Goal: Subscribe to service/newsletter

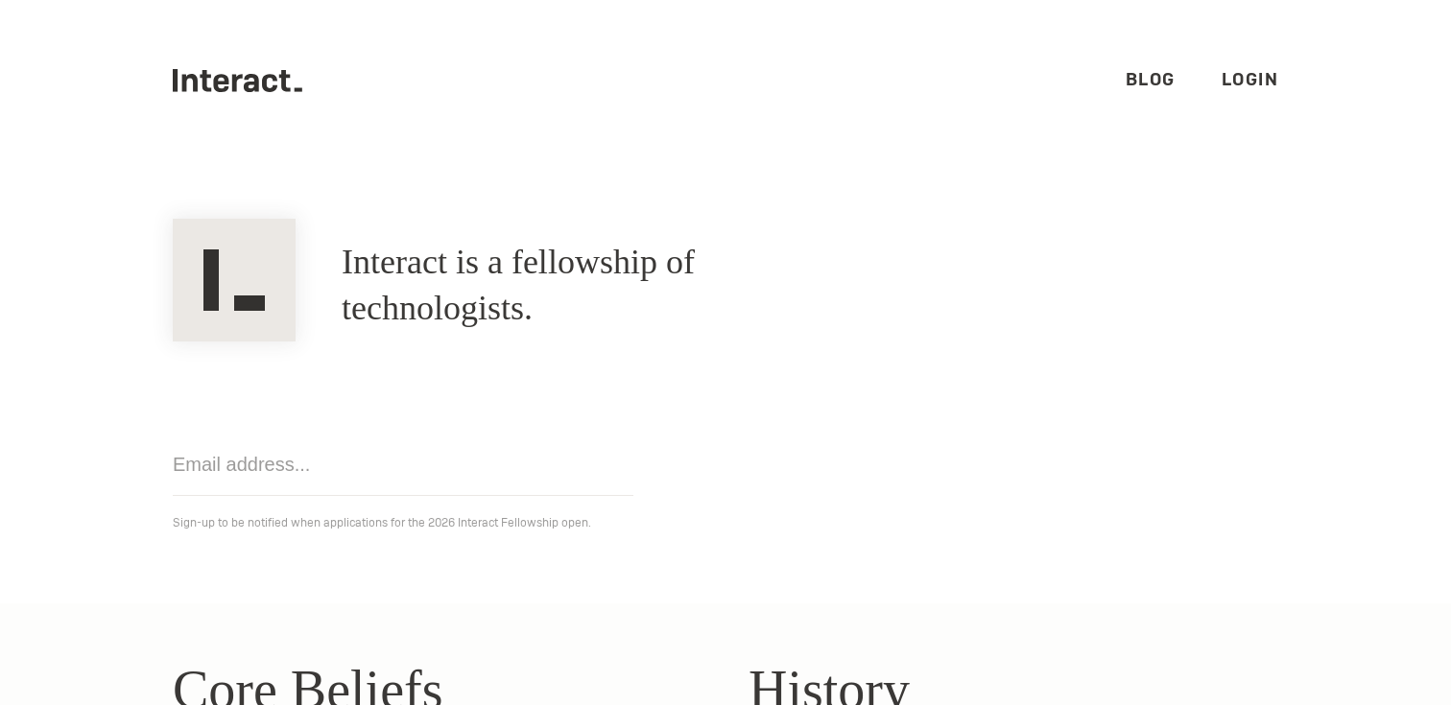
drag, startPoint x: 471, startPoint y: 374, endPoint x: 600, endPoint y: 228, distance: 194.4
click at [600, 224] on section "Interact is a fellowship of technologists. A fellowship of technologists. Get n…" at bounding box center [725, 382] width 1451 height 442
click at [600, 228] on section "Interact is a fellowship of technologists. A fellowship of technologists. Get n…" at bounding box center [725, 382] width 1451 height 442
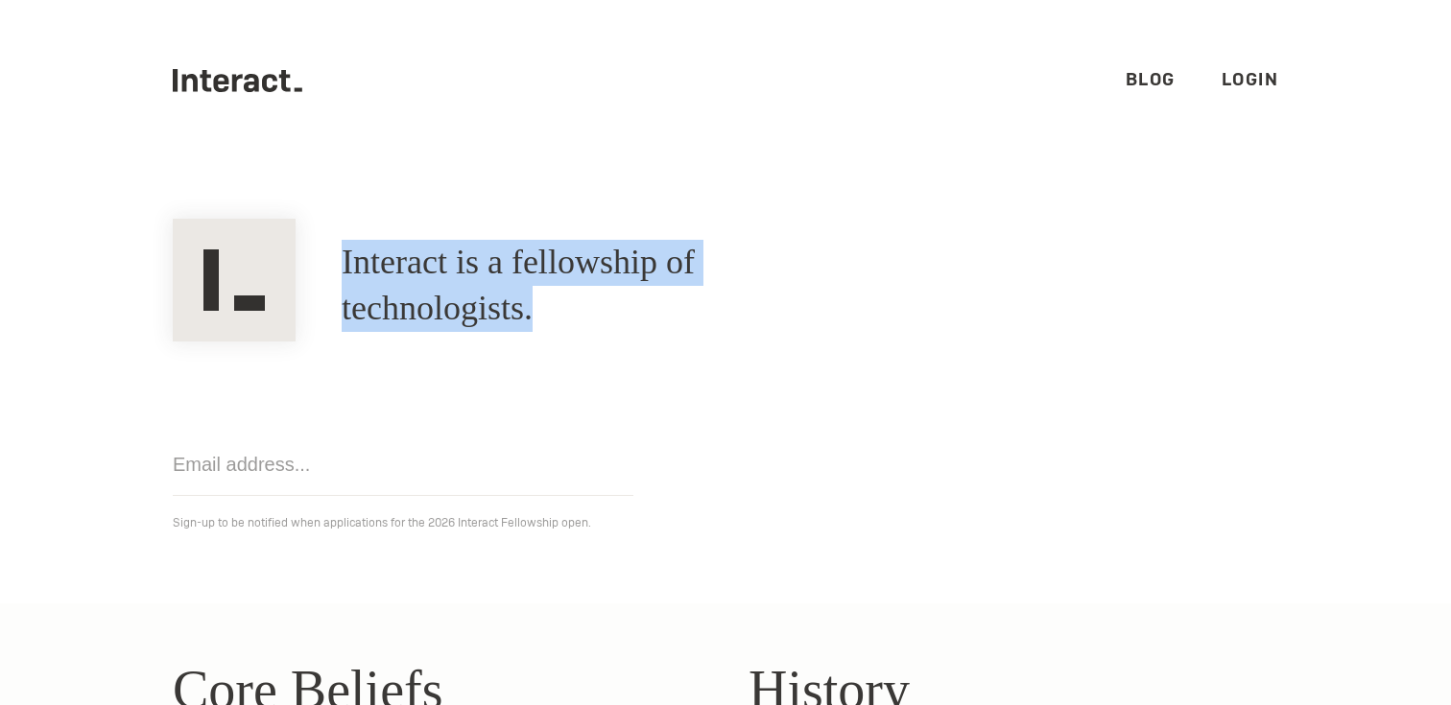
click at [600, 228] on section "Interact is a fellowship of technologists. A fellowship of technologists. Get n…" at bounding box center [725, 382] width 1451 height 442
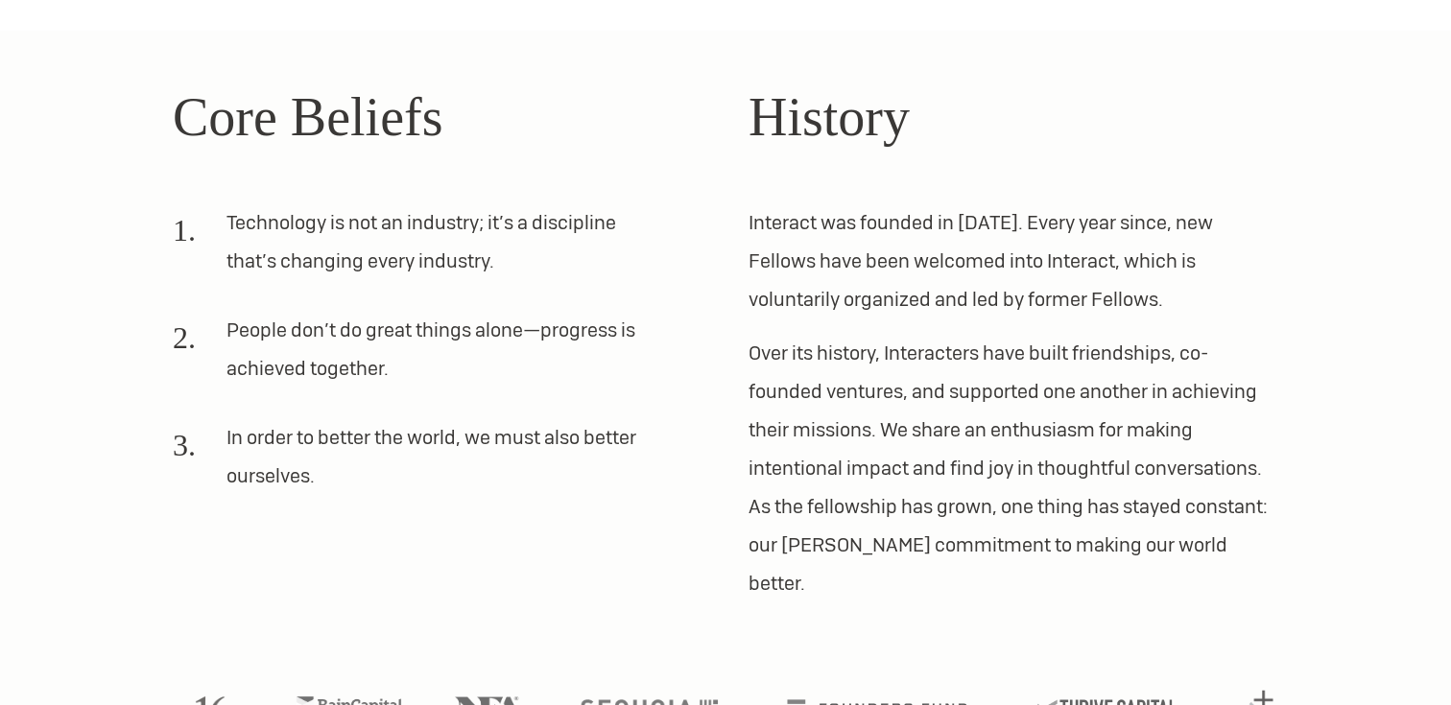
scroll to position [621, 0]
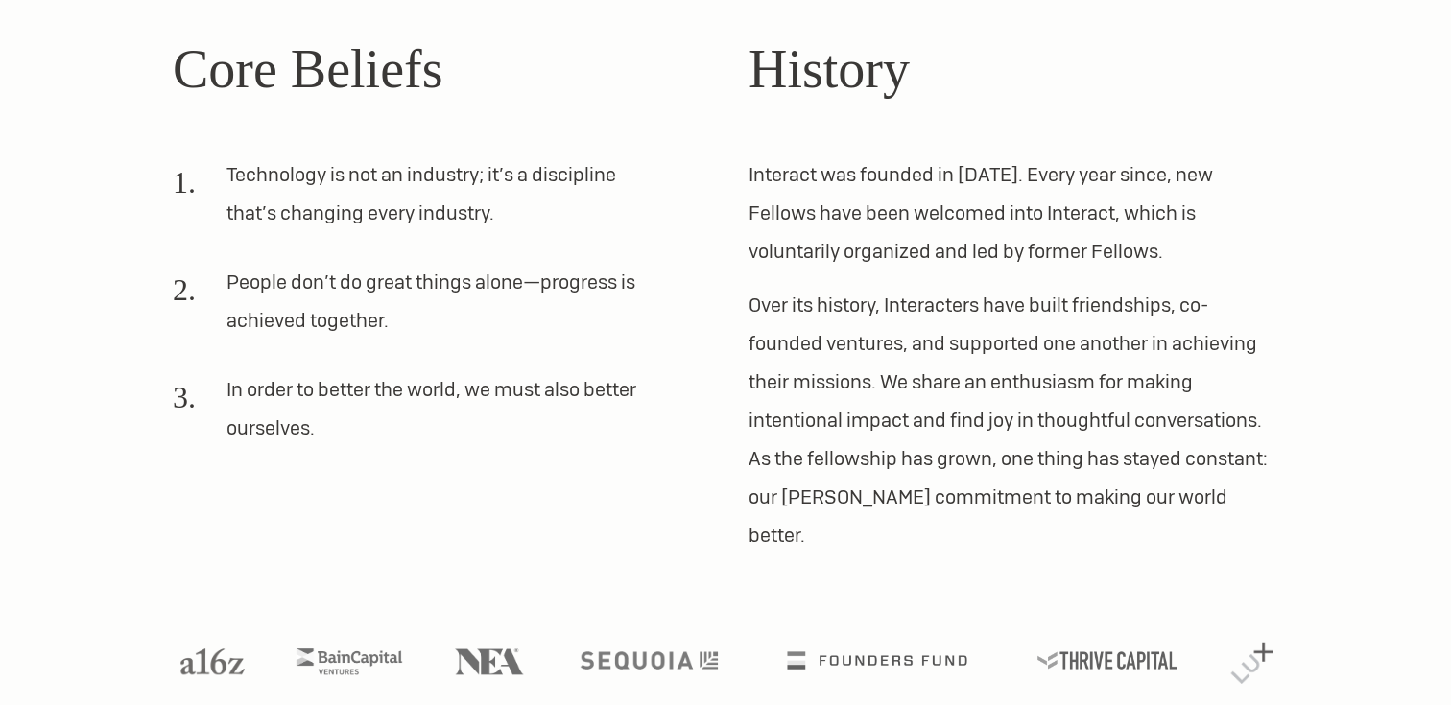
click at [729, 227] on div "Core Beliefs Technology is not an industry; it’s a discipline that’s changing e…" at bounding box center [725, 292] width 1151 height 526
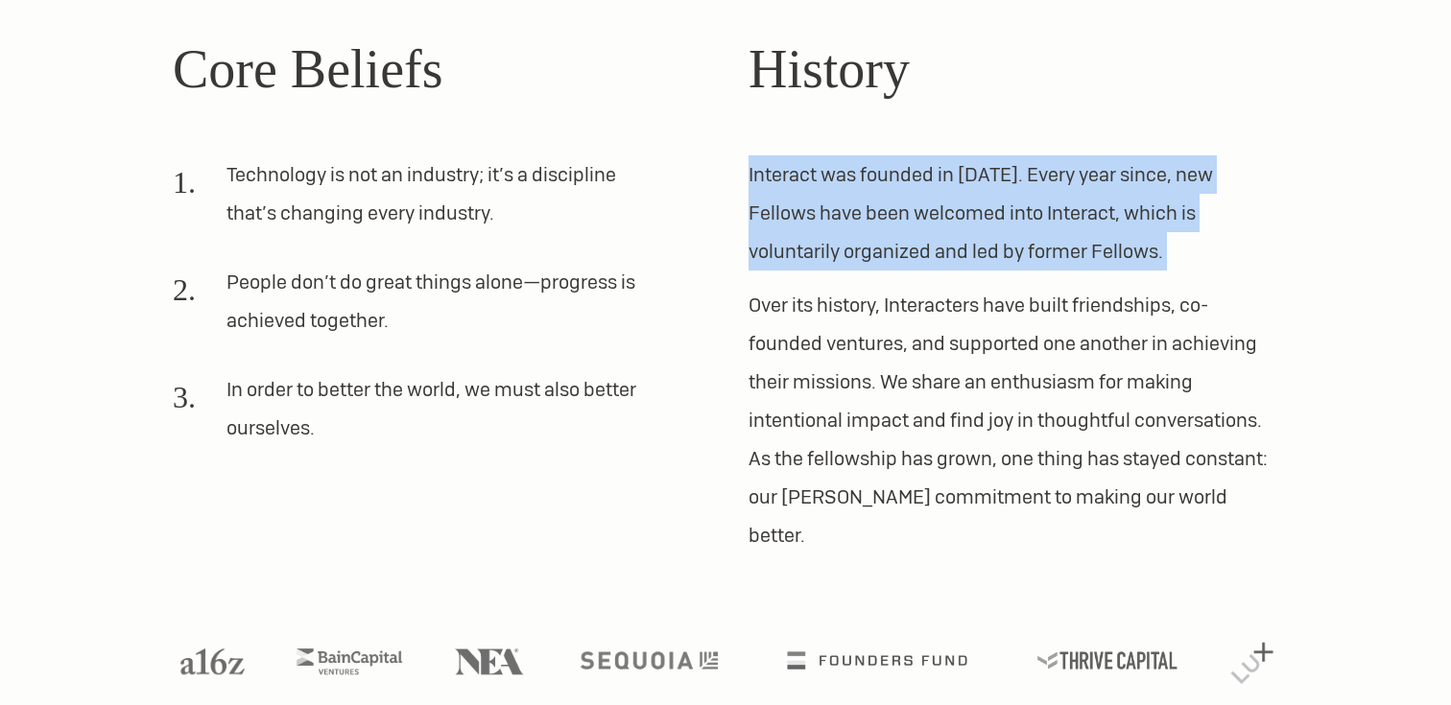
click at [729, 227] on div "Core Beliefs Technology is not an industry; it’s a discipline that’s changing e…" at bounding box center [725, 292] width 1151 height 526
click at [820, 184] on p "Interact was founded in [DATE]. Every year since, new Fellows have been welcome…" at bounding box center [1013, 212] width 530 height 115
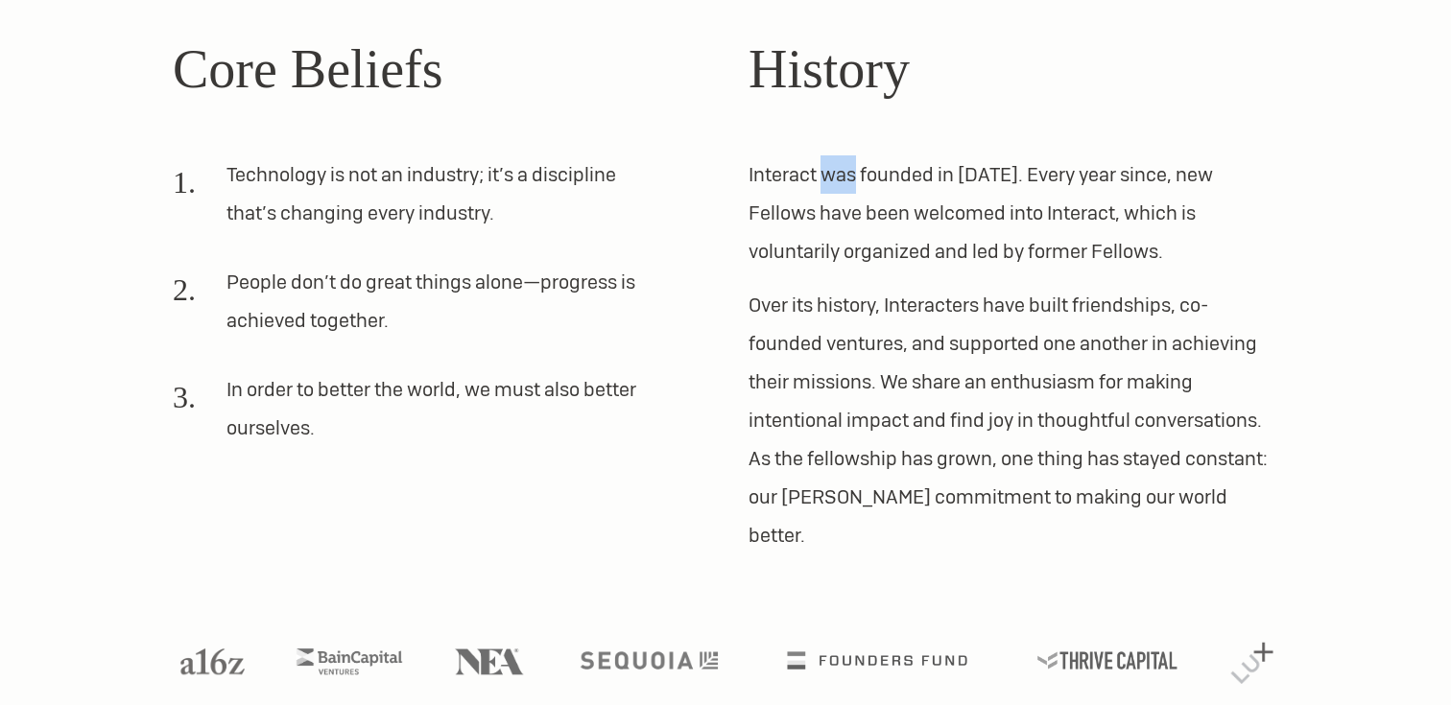
click at [820, 184] on p "Interact was founded in [DATE]. Every year since, new Fellows have been welcome…" at bounding box center [1013, 212] width 530 height 115
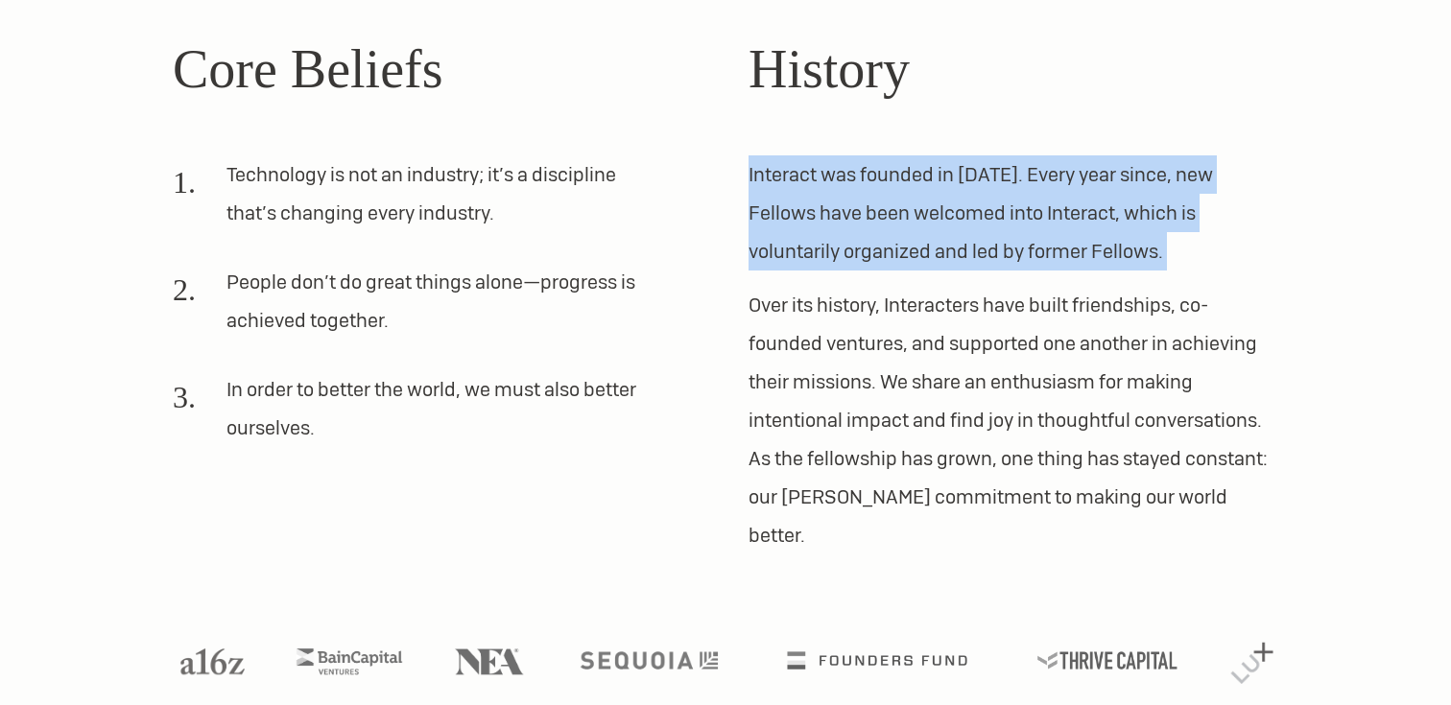
click at [820, 184] on p "Interact was founded in [DATE]. Every year since, new Fellows have been welcome…" at bounding box center [1013, 212] width 530 height 115
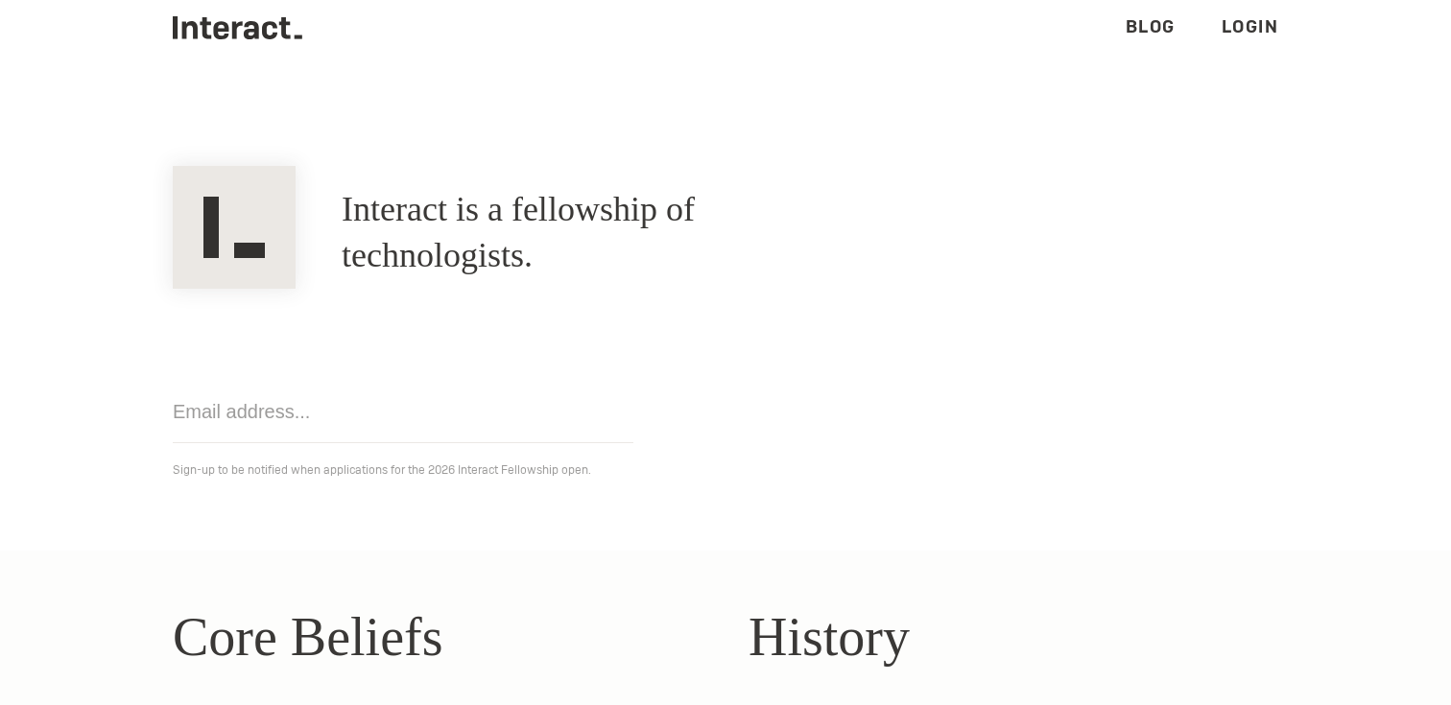
scroll to position [0, 0]
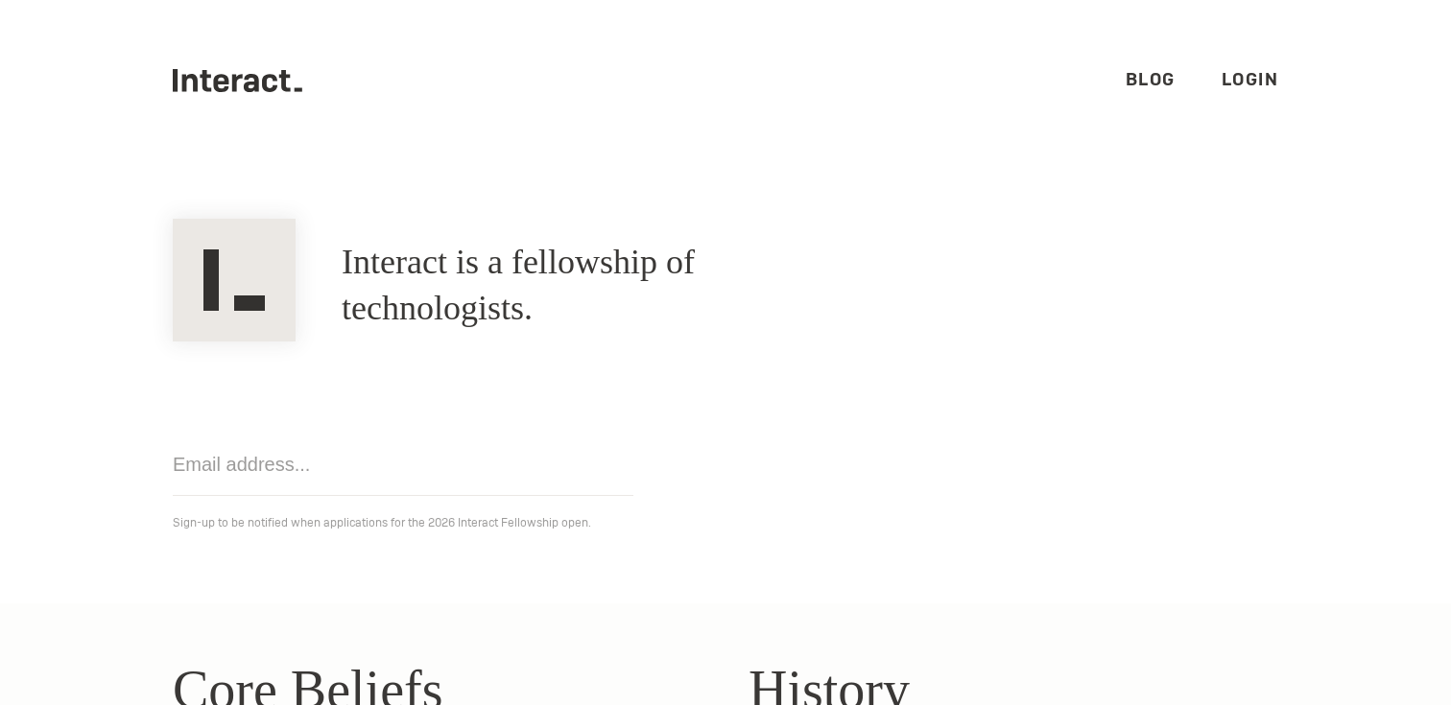
click at [406, 460] on input "email" at bounding box center [403, 465] width 461 height 62
type input "[EMAIL_ADDRESS][DOMAIN_NAME]"
click input "Get notified" at bounding box center [0, 0] width 0 height 0
